Goal: Information Seeking & Learning: Learn about a topic

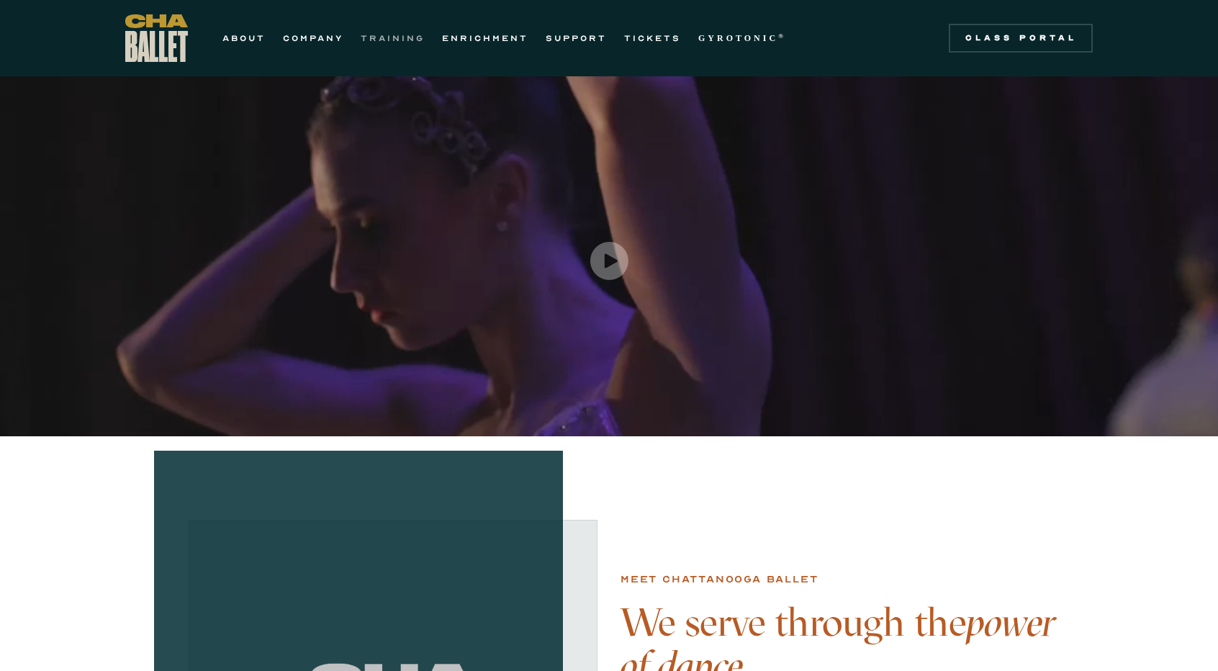
click at [379, 37] on link "TRAINING" at bounding box center [393, 38] width 64 height 17
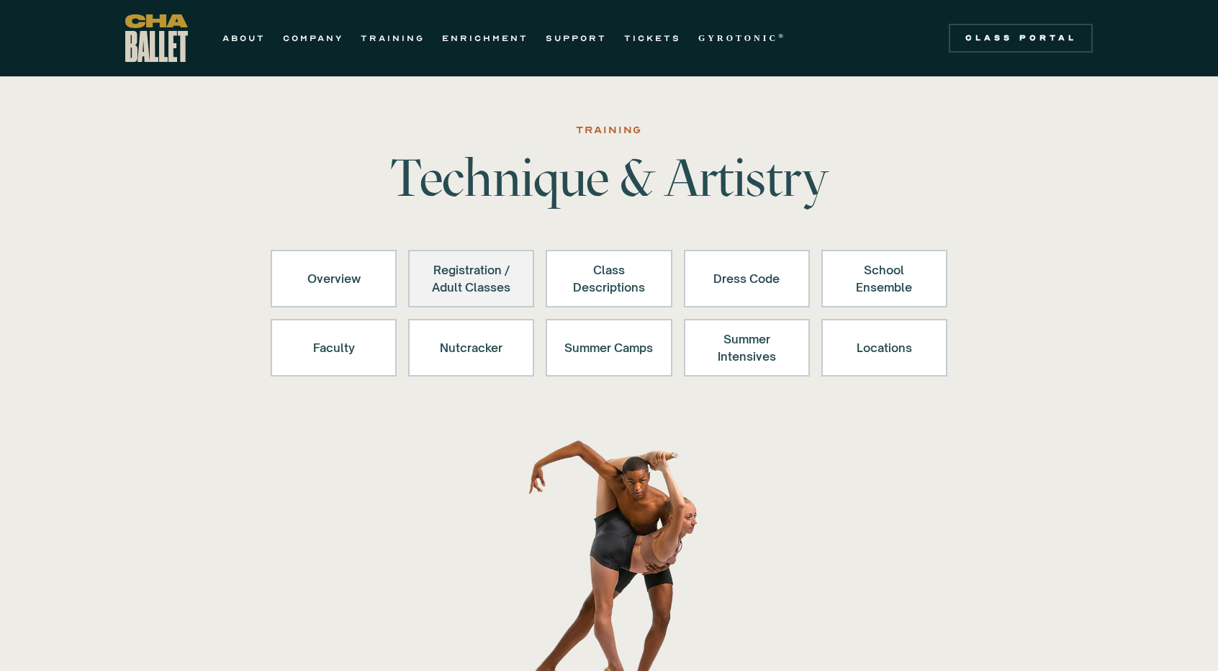
click at [504, 280] on div "Registration / Adult Classes" at bounding box center [471, 278] width 89 height 35
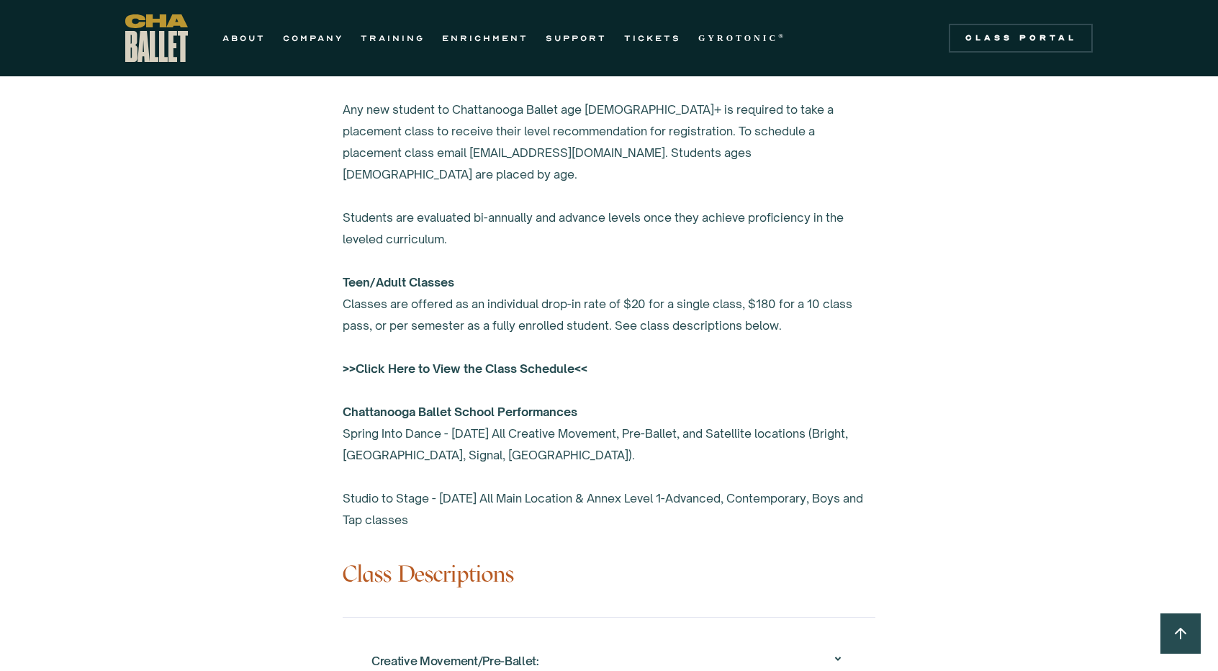
scroll to position [943, 0]
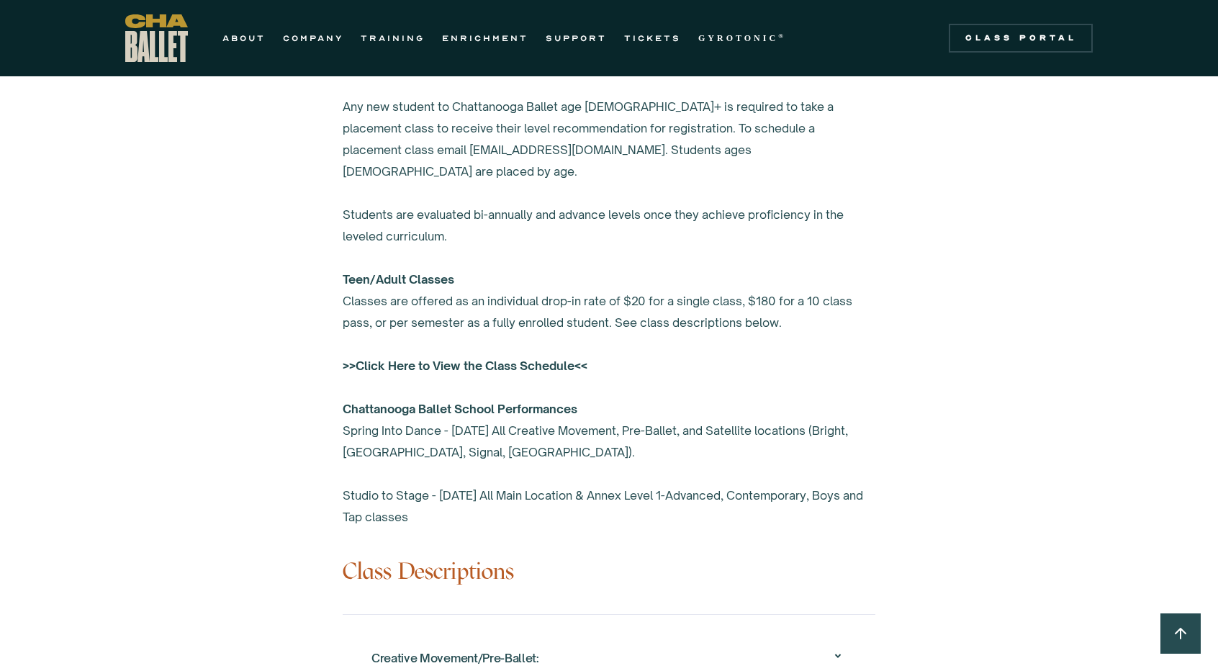
click at [547, 359] on strong ">>Click Here to View the Class Schedule<<" at bounding box center [465, 366] width 245 height 14
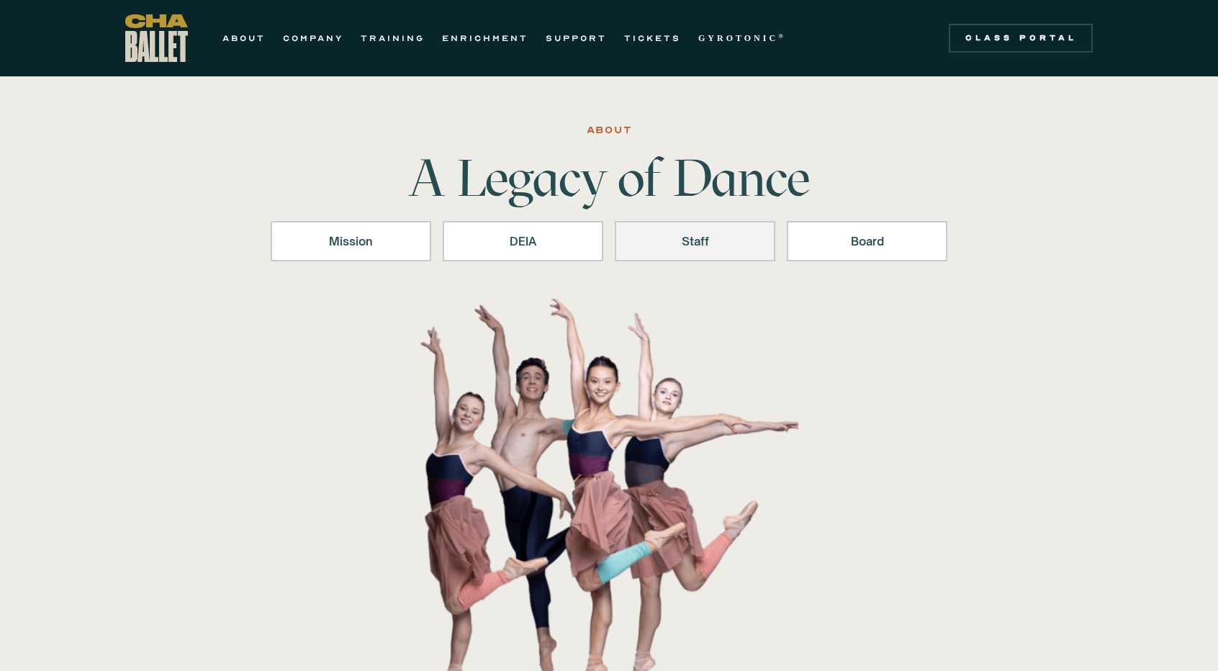
click at [747, 237] on div "Staff" at bounding box center [695, 241] width 123 height 17
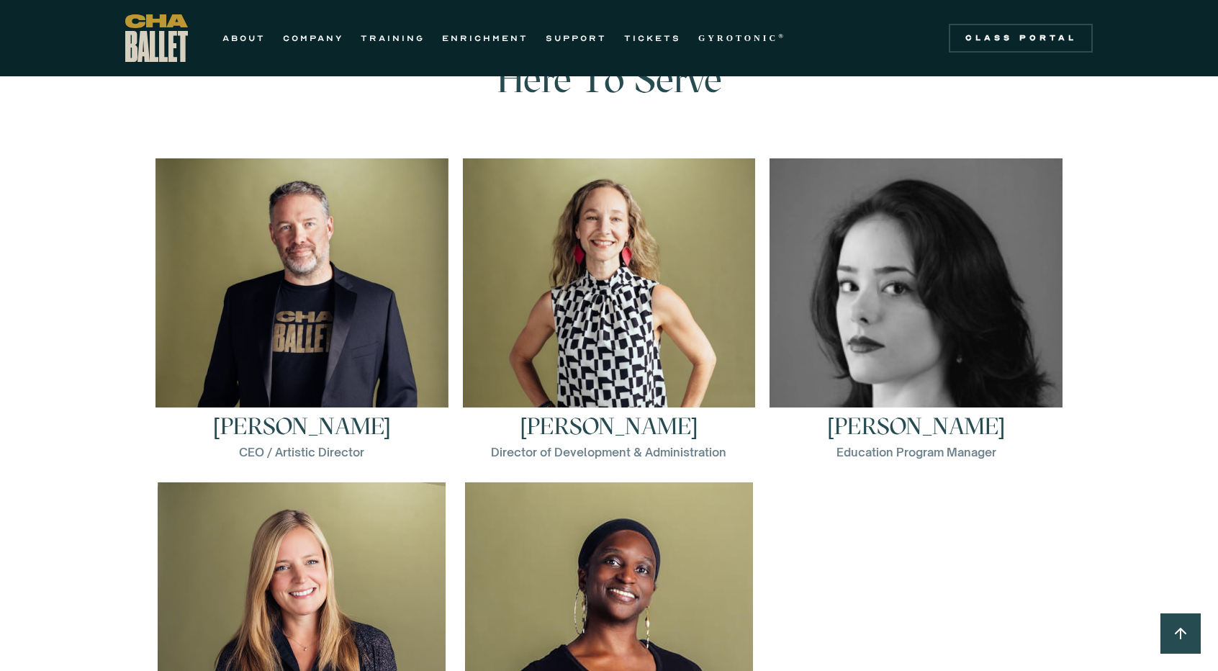
scroll to position [1949, 0]
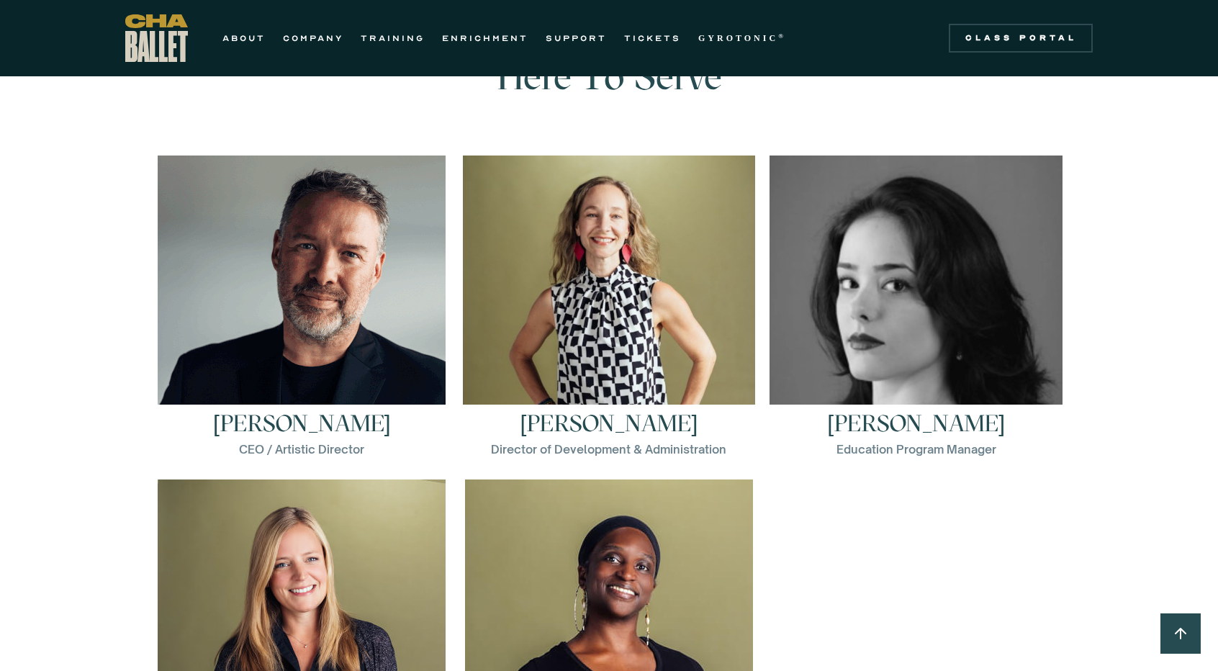
click at [341, 347] on img at bounding box center [302, 300] width 288 height 288
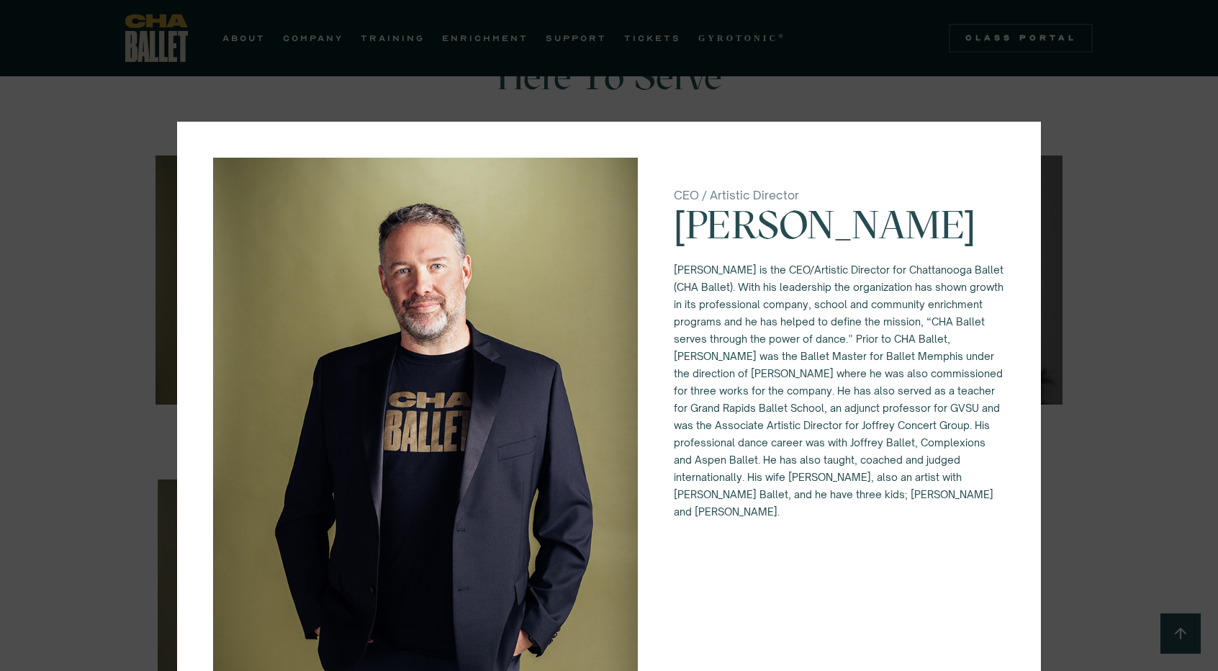
click at [1154, 251] on div "CEO / Artistic Director Brian McSween Brian McSween is the CEO/Artistic Directo…" at bounding box center [609, 335] width 1218 height 671
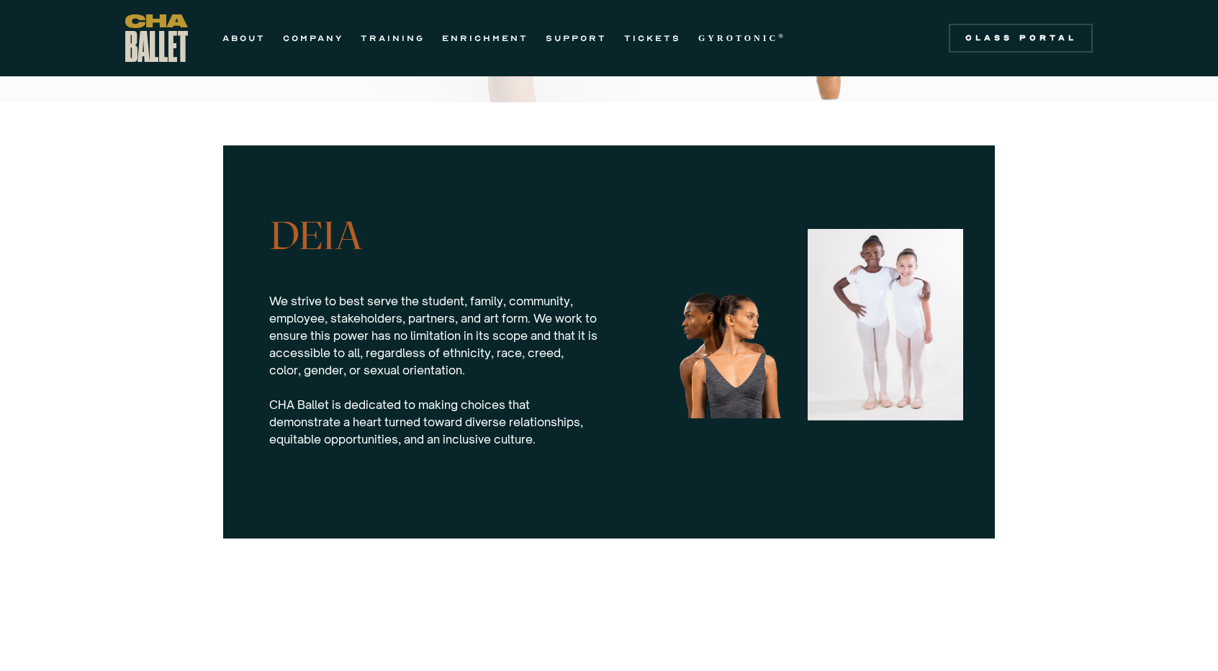
scroll to position [1309, 0]
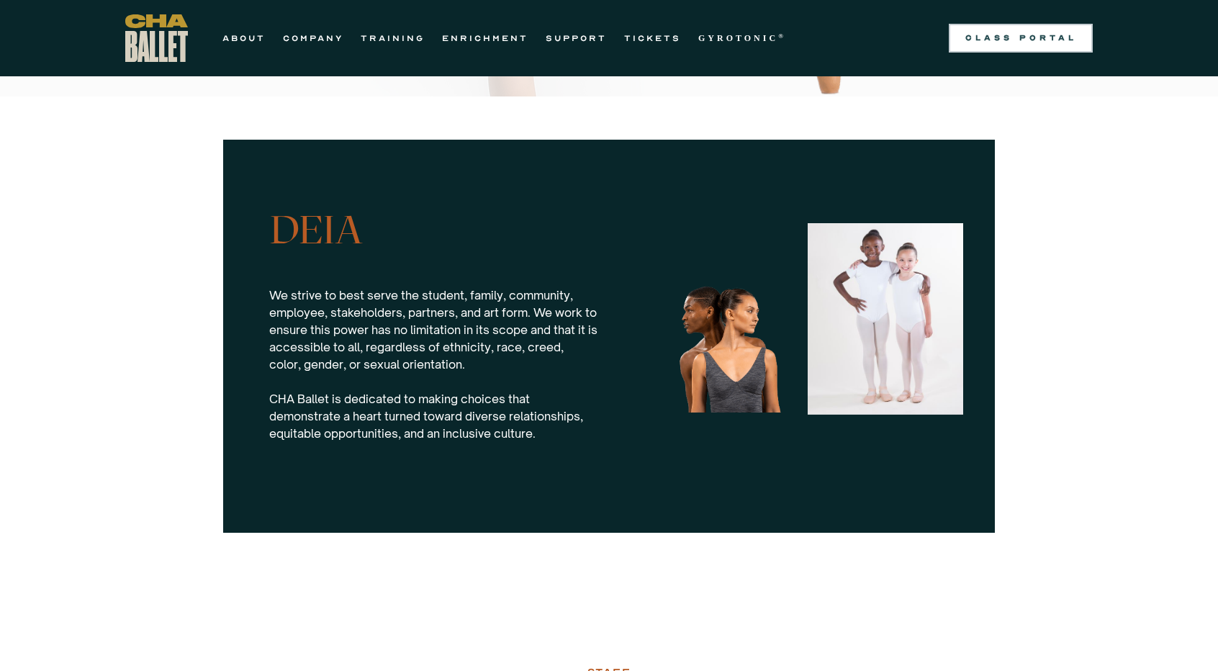
click at [1053, 42] on div "Class Portal" at bounding box center [1021, 38] width 127 height 12
click at [1060, 47] on link "Class Portal" at bounding box center [1021, 38] width 144 height 29
click at [727, 38] on strong "GYROTONIC" at bounding box center [738, 38] width 80 height 10
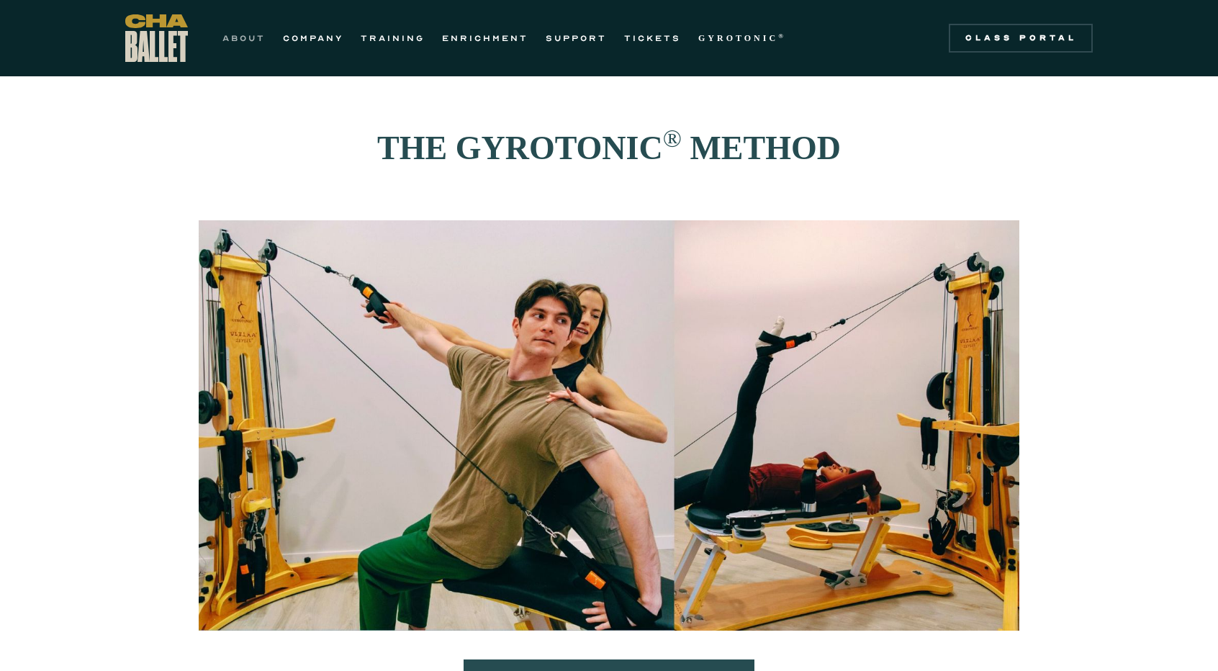
click at [245, 37] on link "ABOUT" at bounding box center [244, 38] width 43 height 17
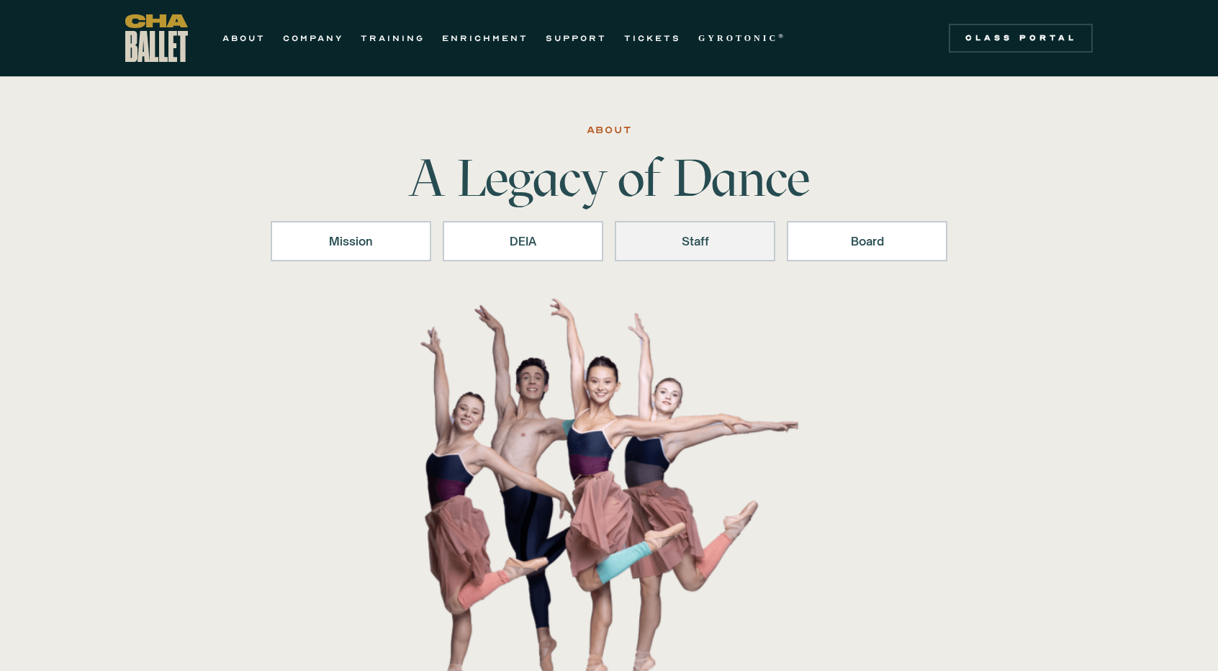
click at [677, 242] on div "Staff" at bounding box center [695, 241] width 123 height 17
click at [328, 38] on link "COMPANY" at bounding box center [313, 38] width 60 height 17
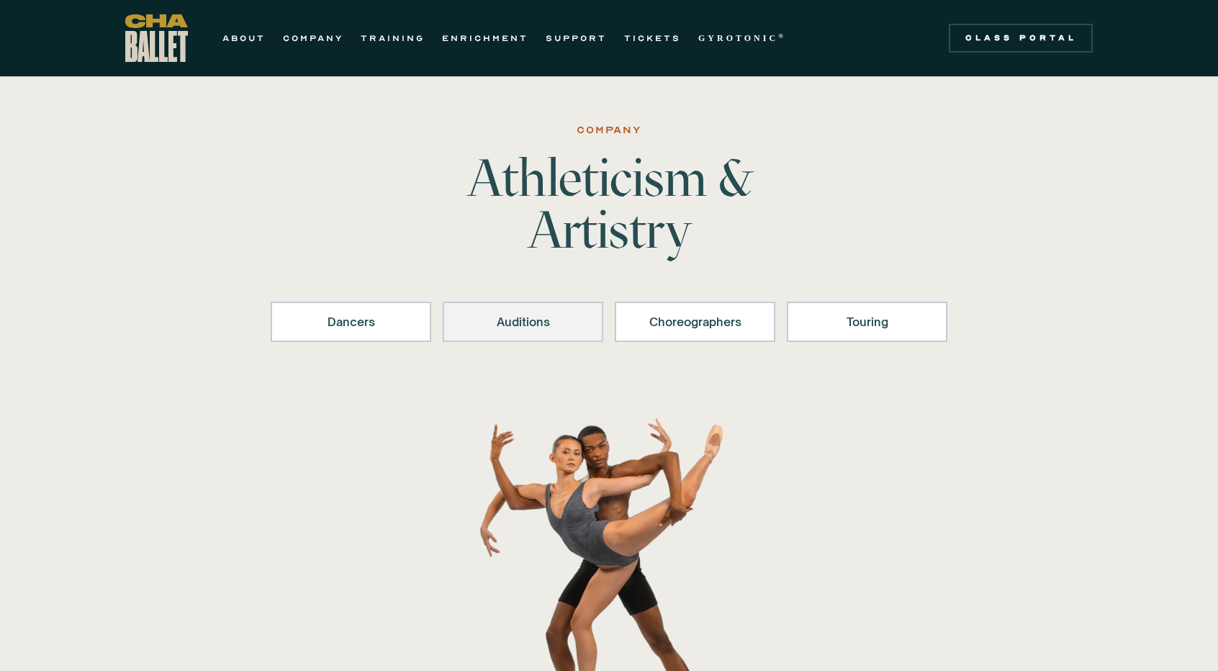
click at [542, 331] on link "Auditions" at bounding box center [523, 322] width 161 height 40
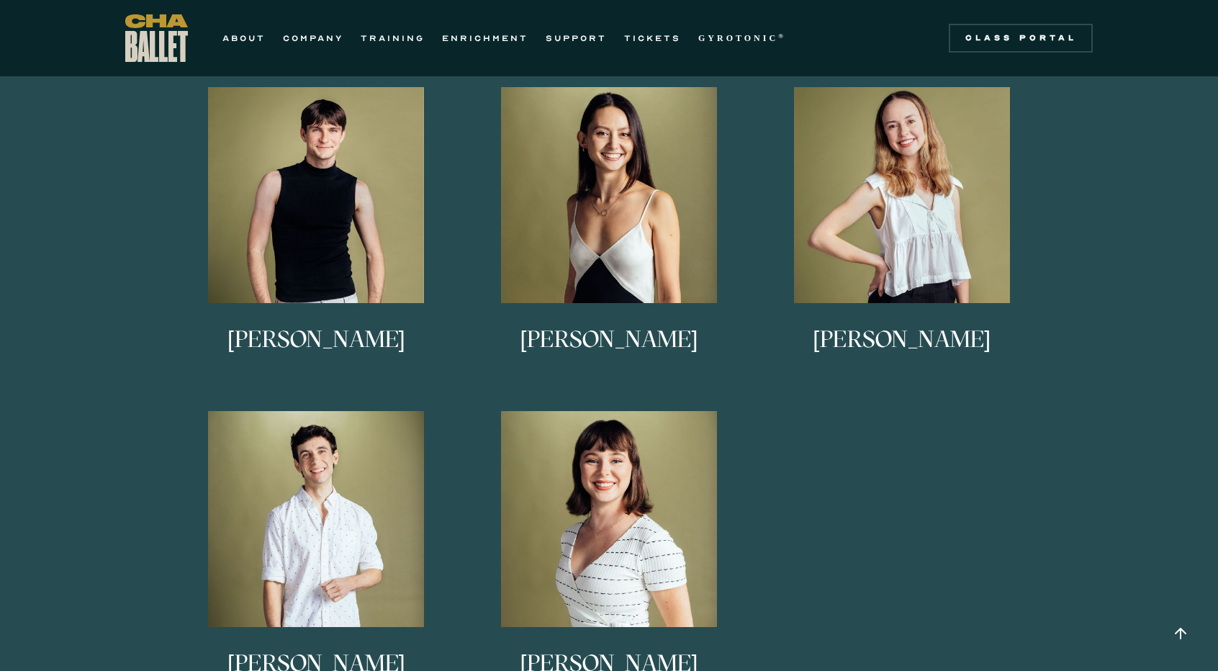
scroll to position [822, 0]
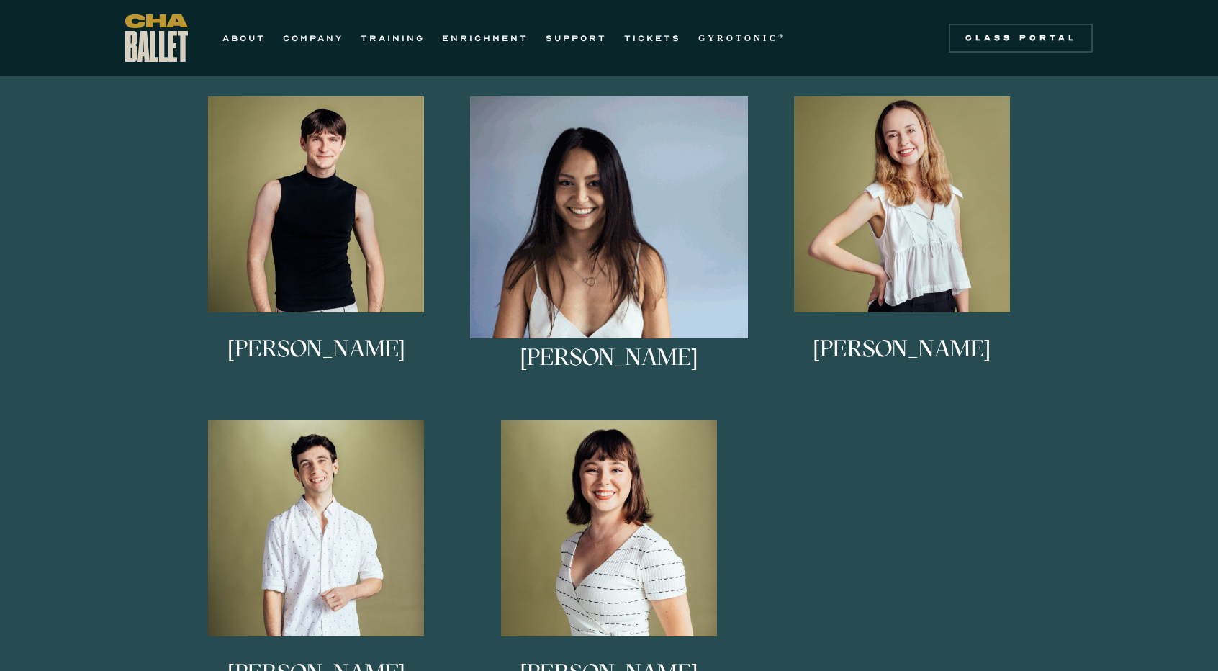
click at [583, 202] on img at bounding box center [609, 235] width 279 height 279
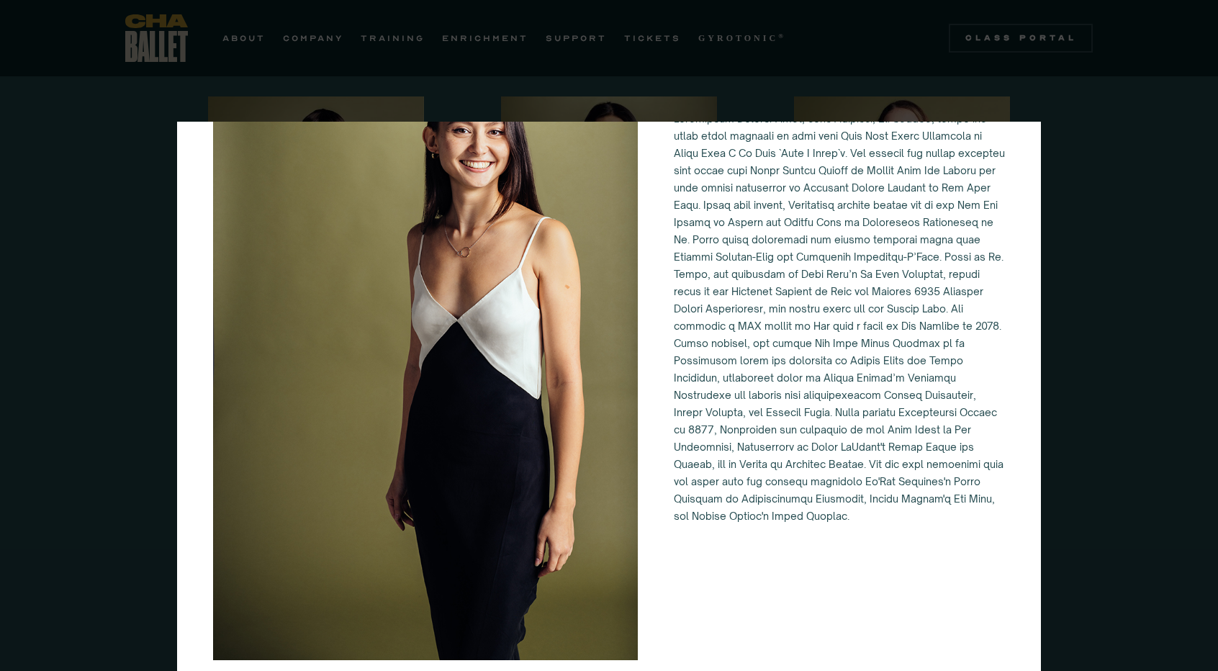
scroll to position [140, 0]
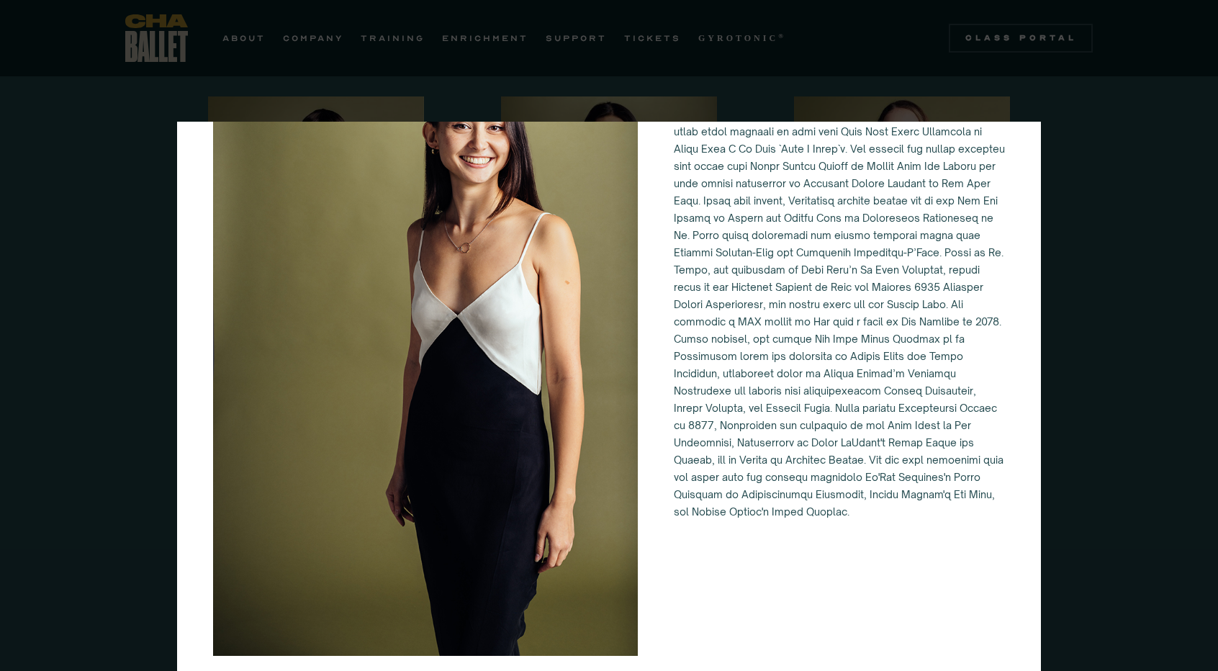
click at [1093, 369] on div "Alessandra Ferrari-Wong" at bounding box center [609, 335] width 1218 height 671
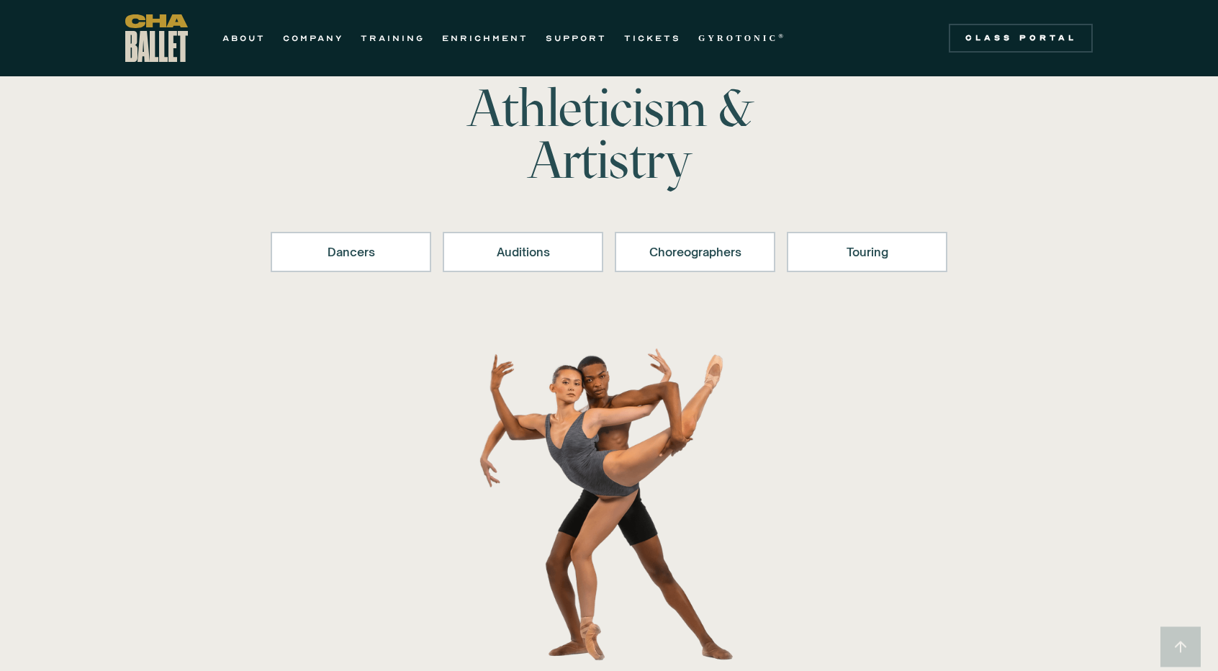
scroll to position [0, 0]
